Goal: Check status: Check status

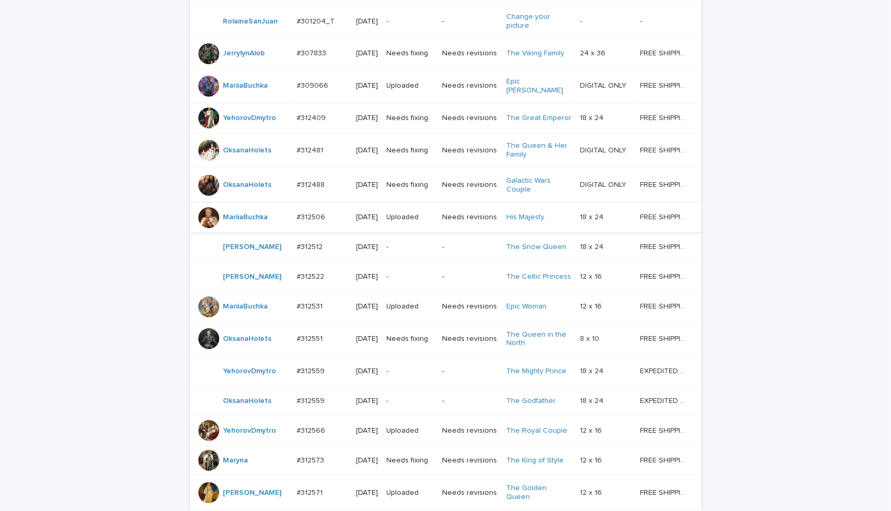
scroll to position [295, 0]
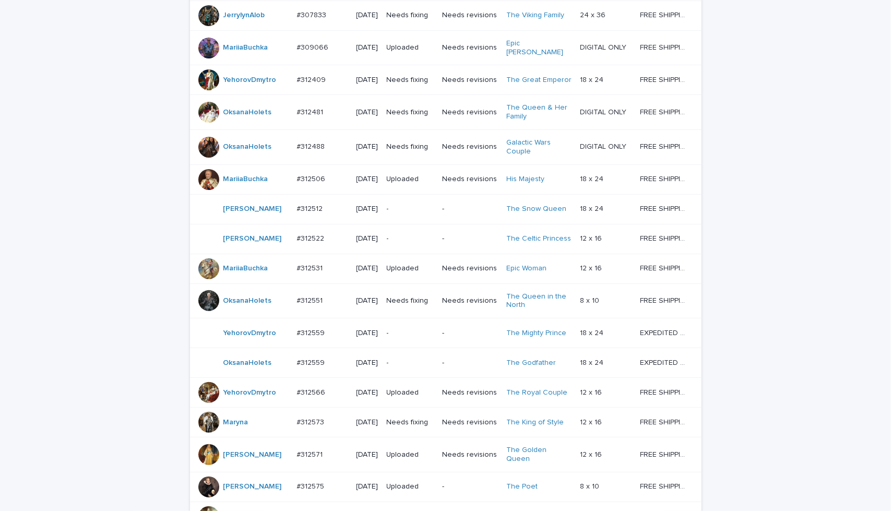
click at [468, 213] on p "-" at bounding box center [470, 209] width 56 height 9
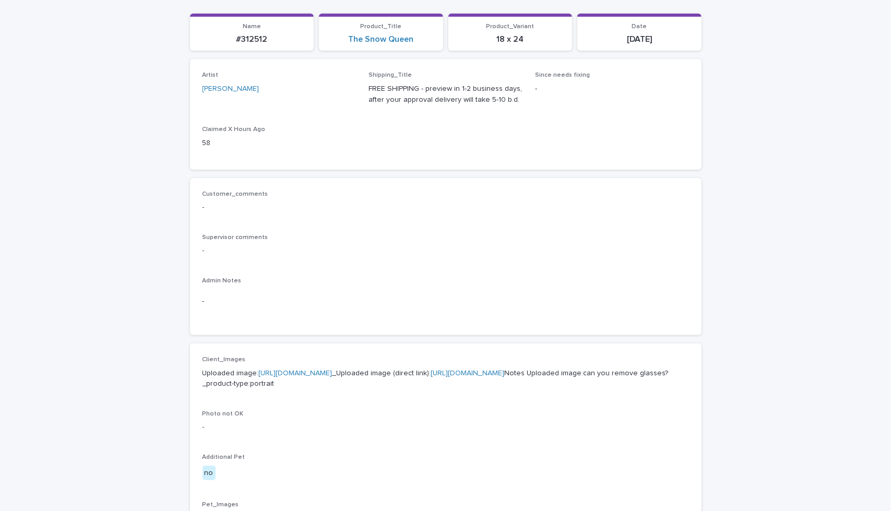
scroll to position [191, 0]
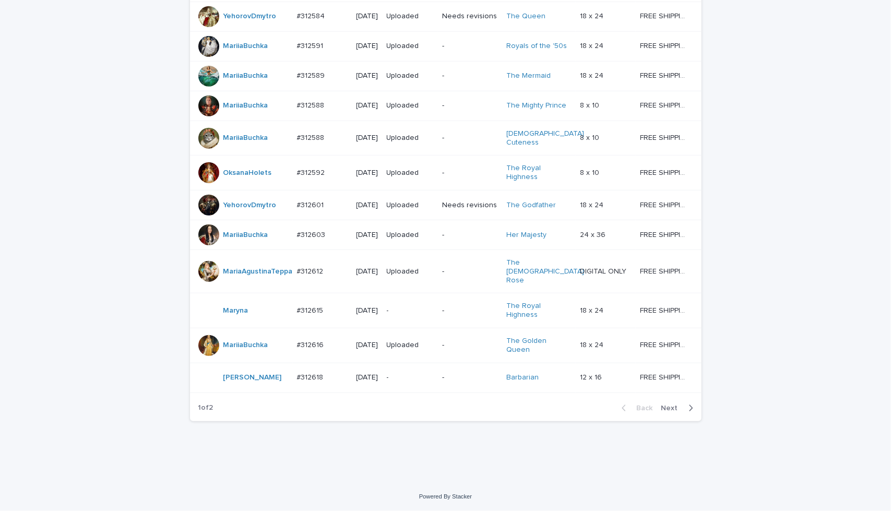
scroll to position [870, 0]
click at [669, 411] on span "Next" at bounding box center [672, 407] width 23 height 7
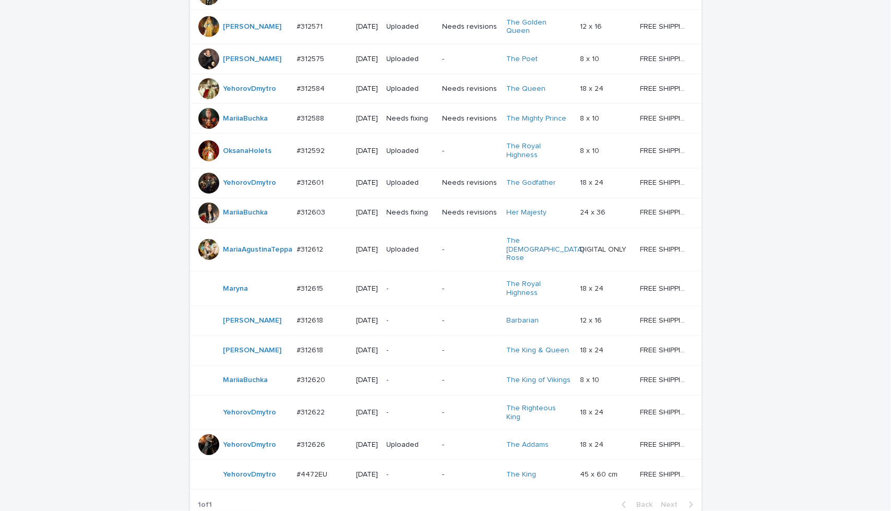
scroll to position [731, 0]
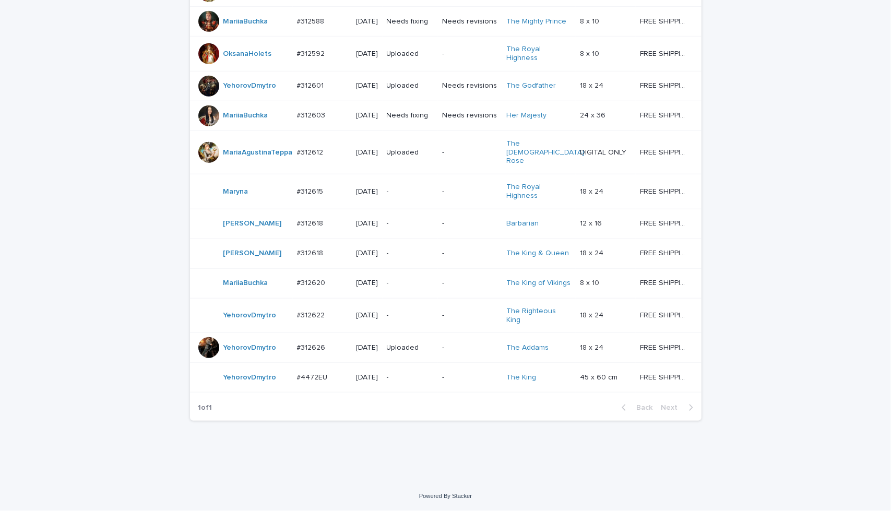
click at [484, 382] on p "-" at bounding box center [470, 377] width 56 height 9
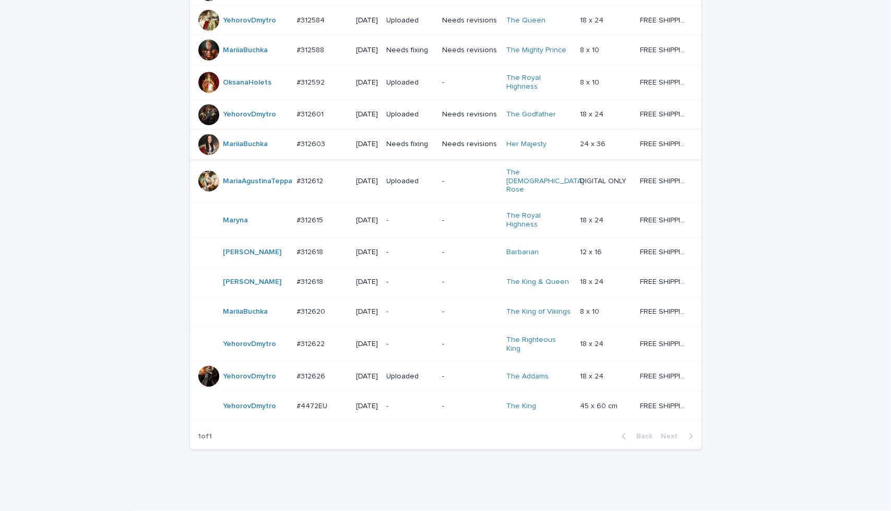
scroll to position [729, 0]
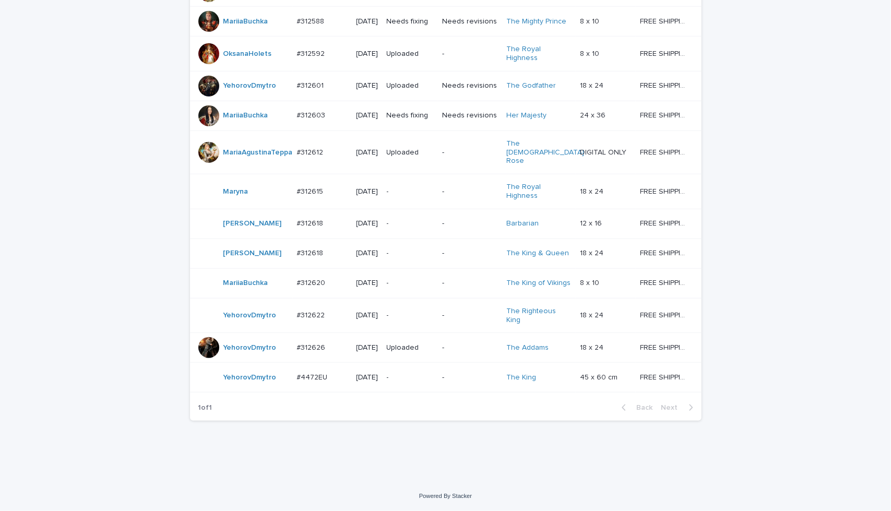
click at [468, 258] on p "-" at bounding box center [470, 253] width 56 height 9
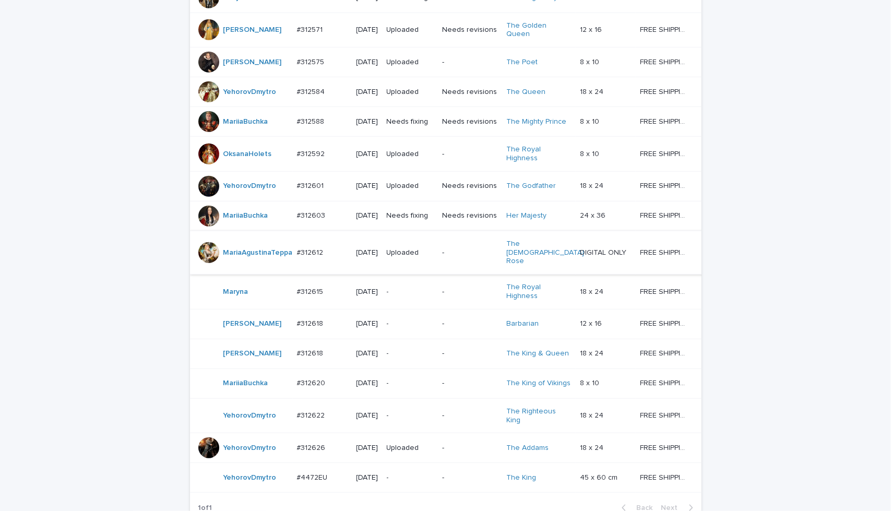
scroll to position [642, 0]
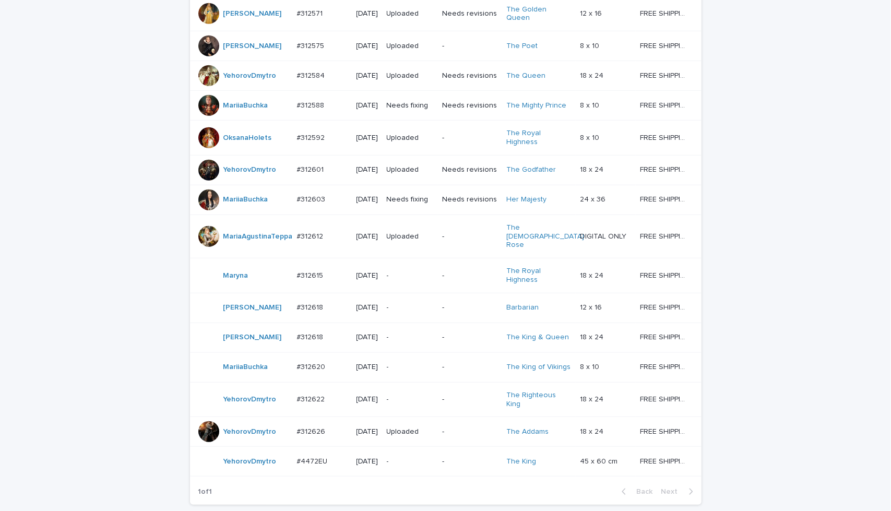
click at [467, 312] on p "-" at bounding box center [470, 307] width 56 height 9
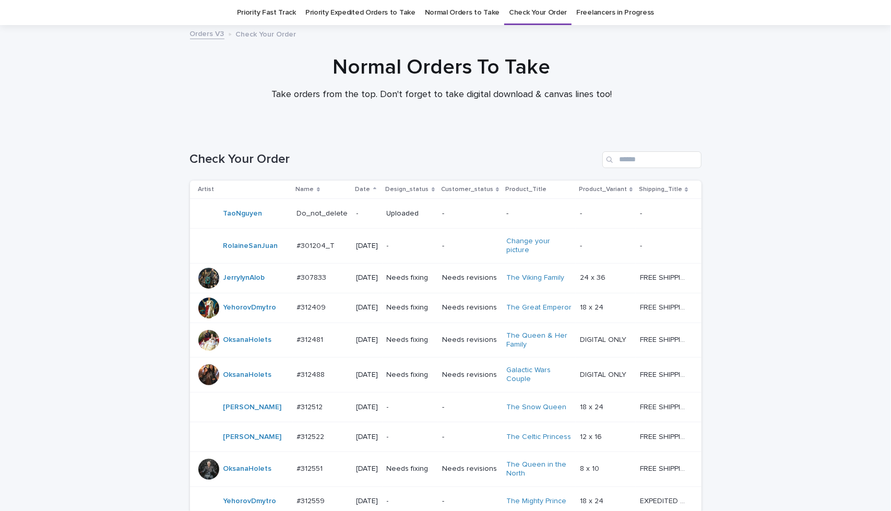
scroll to position [33, 0]
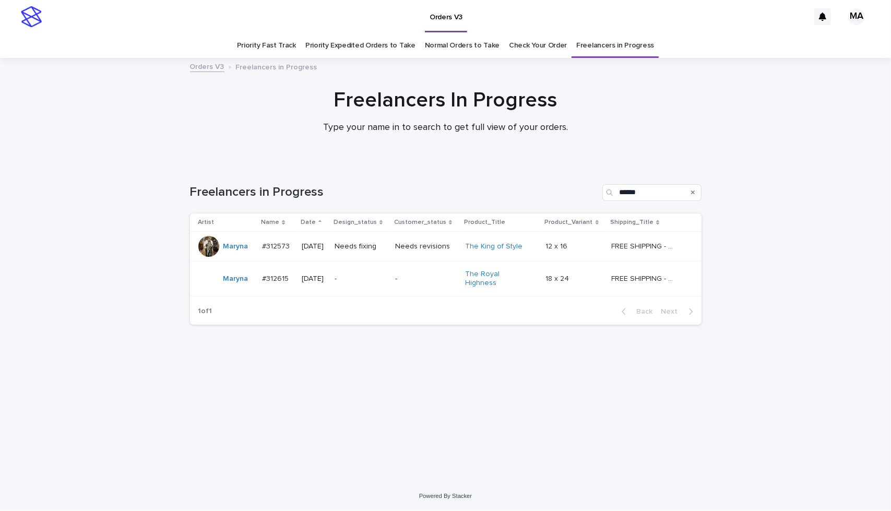
click at [444, 255] on td "Needs revisions" at bounding box center [426, 247] width 70 height 30
click at [449, 279] on p "-" at bounding box center [426, 278] width 62 height 9
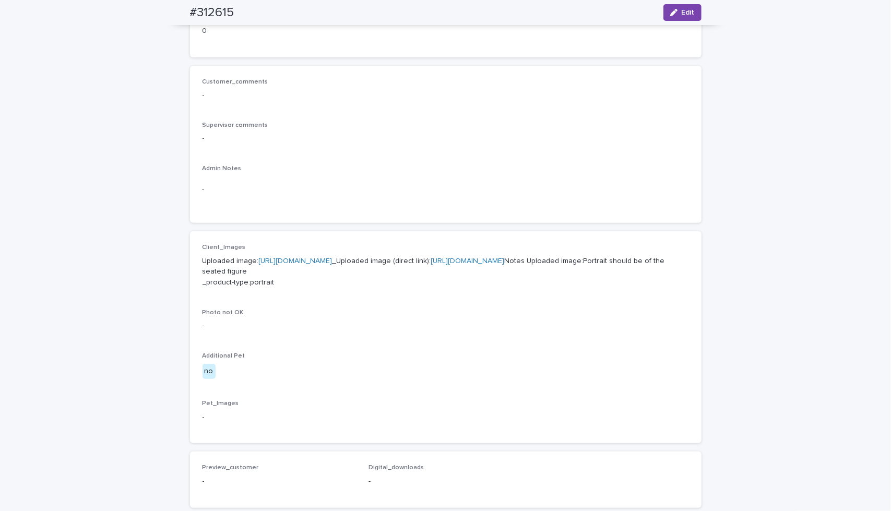
scroll to position [261, 0]
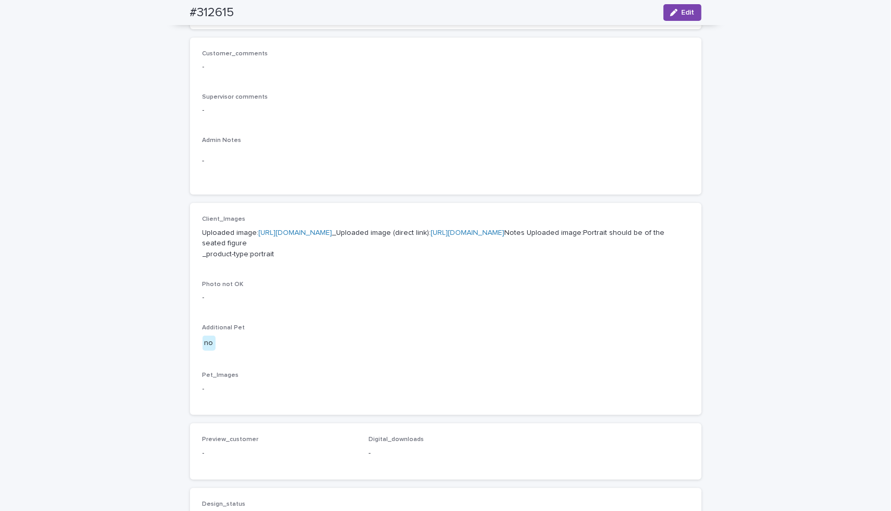
click at [332, 230] on link "https://cdn.shopify.com-uploadkit.app/s/files/1/0033/4807/0511/files/download.h…" at bounding box center [296, 232] width 74 height 7
